Goal: Task Accomplishment & Management: Manage account settings

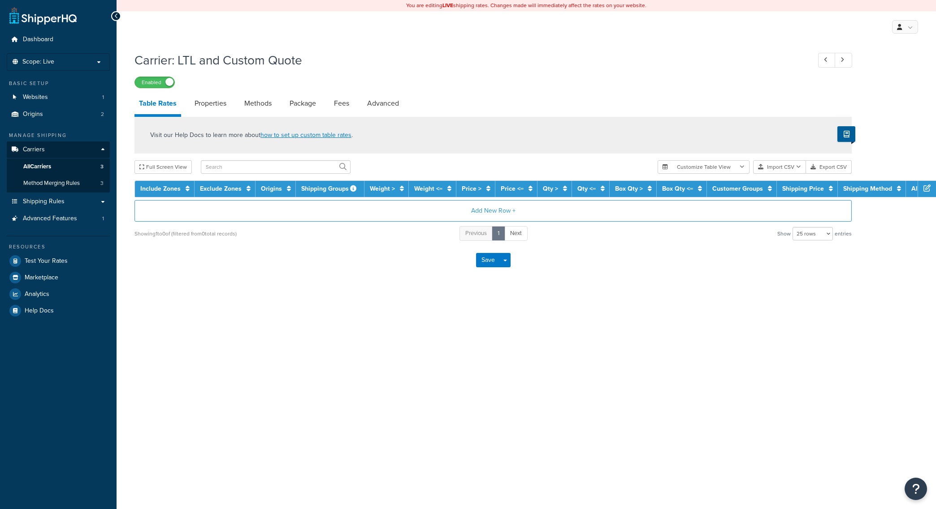
select select "25"
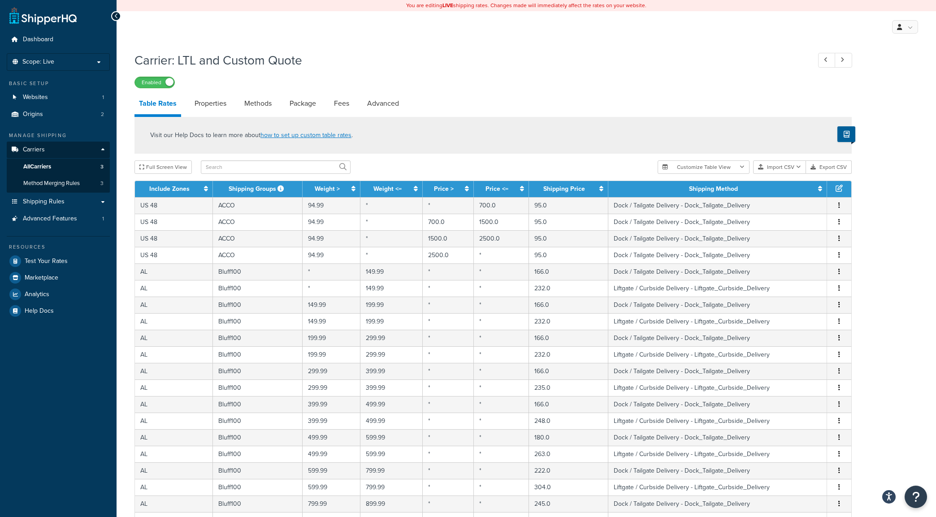
click at [669, 132] on div "Visit our Help Docs to learn more about how to set up custom table rates ." at bounding box center [492, 135] width 717 height 37
click at [256, 171] on input "text" at bounding box center [276, 166] width 150 height 13
type input "ves"
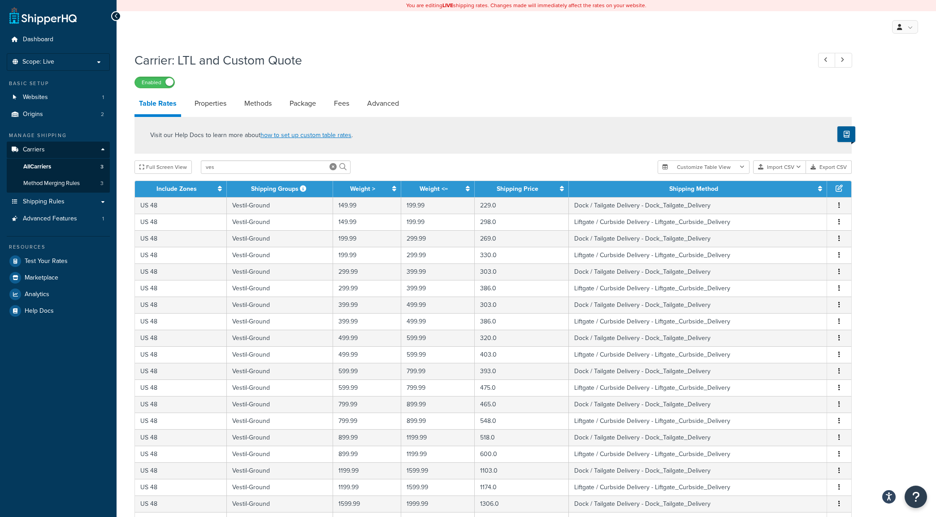
drag, startPoint x: 870, startPoint y: 402, endPoint x: 859, endPoint y: 298, distance: 104.5
click at [217, 108] on link "Properties" at bounding box center [210, 104] width 41 height 22
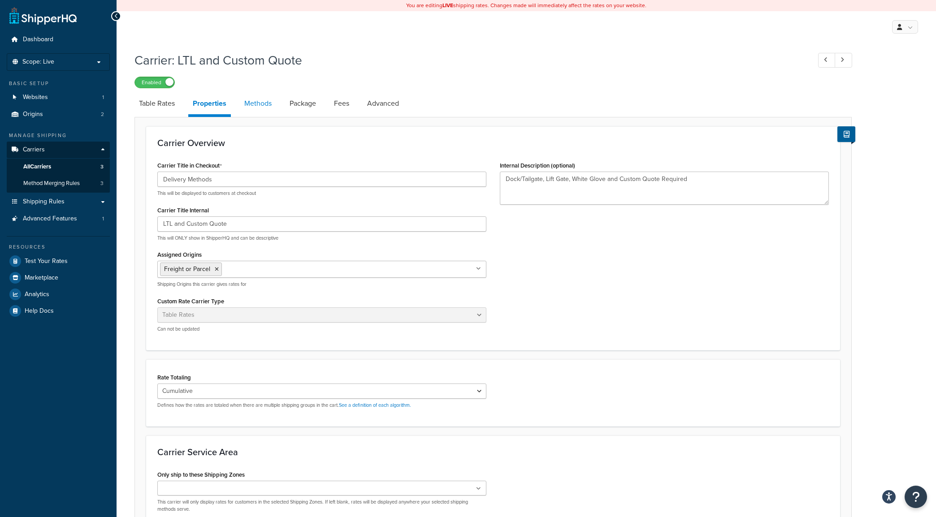
click at [264, 104] on link "Methods" at bounding box center [258, 104] width 36 height 22
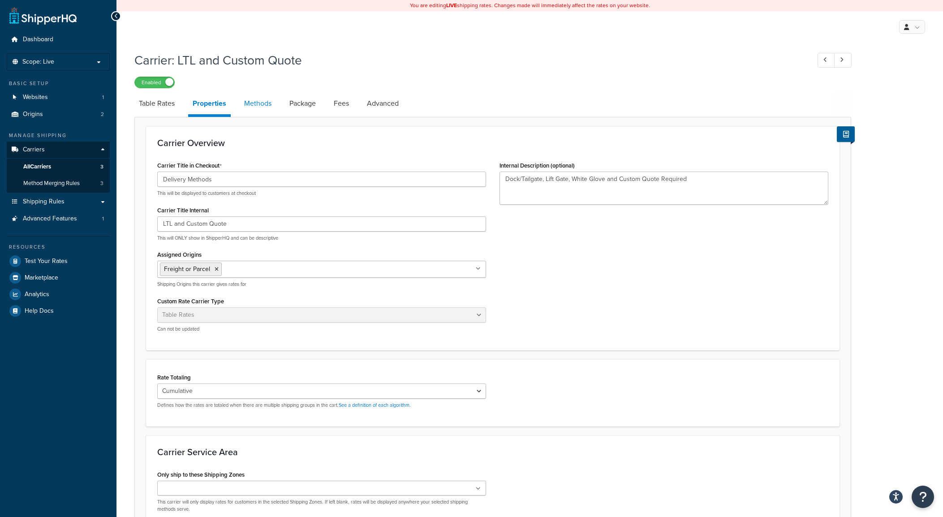
select select "25"
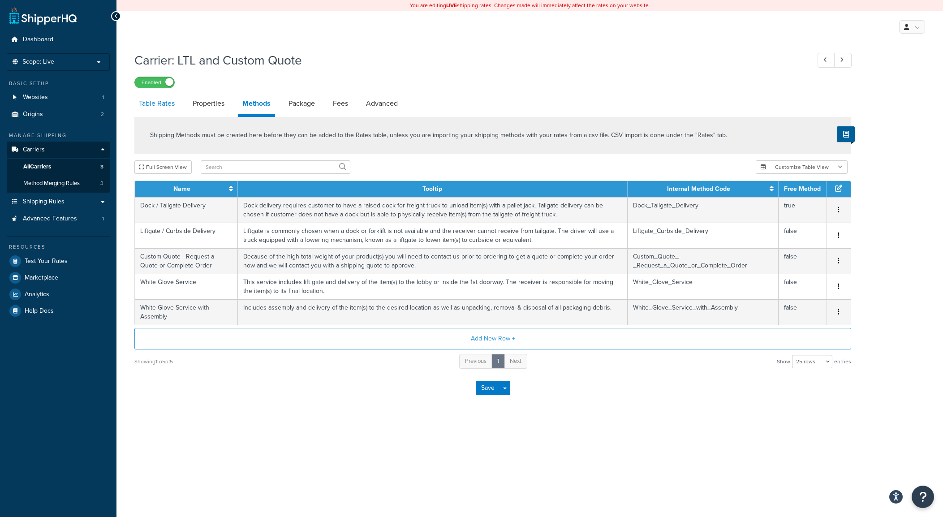
click at [170, 106] on link "Table Rates" at bounding box center [156, 104] width 45 height 22
select select "25"
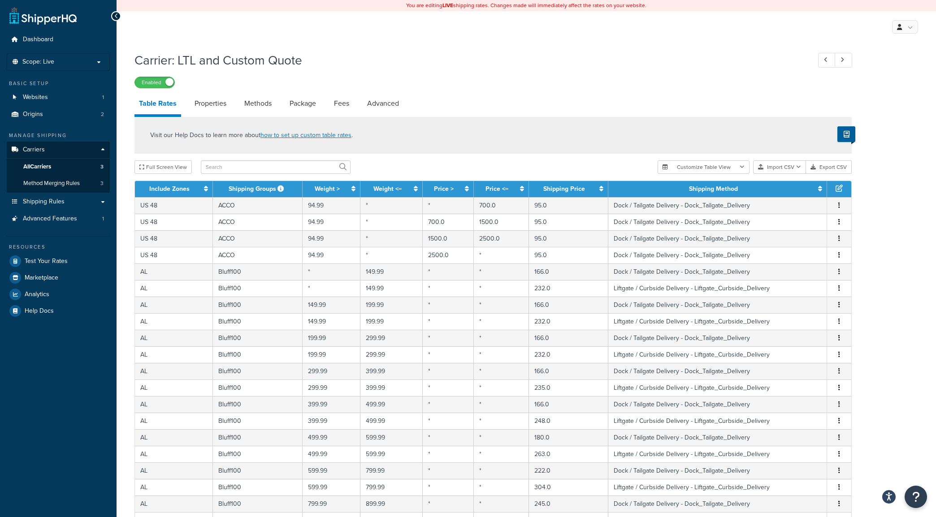
click at [767, 69] on h1 "Carrier: LTL and Custom Quote" at bounding box center [467, 60] width 667 height 17
